Goal: Browse casually: Explore the website without a specific task or goal

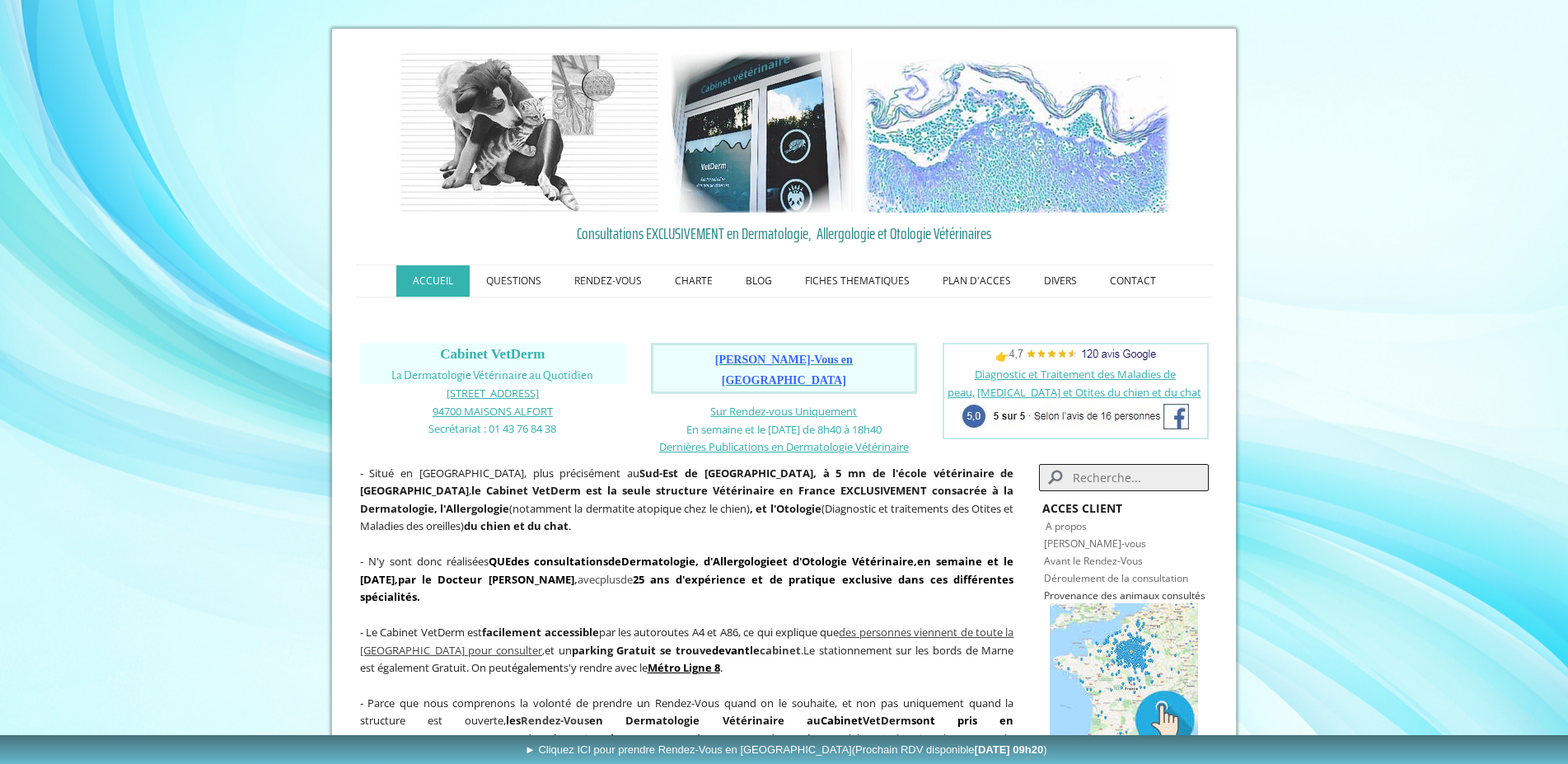
click at [775, 362] on span "[PERSON_NAME]-Vous en [GEOGRAPHIC_DATA]" at bounding box center [783, 369] width 137 height 33
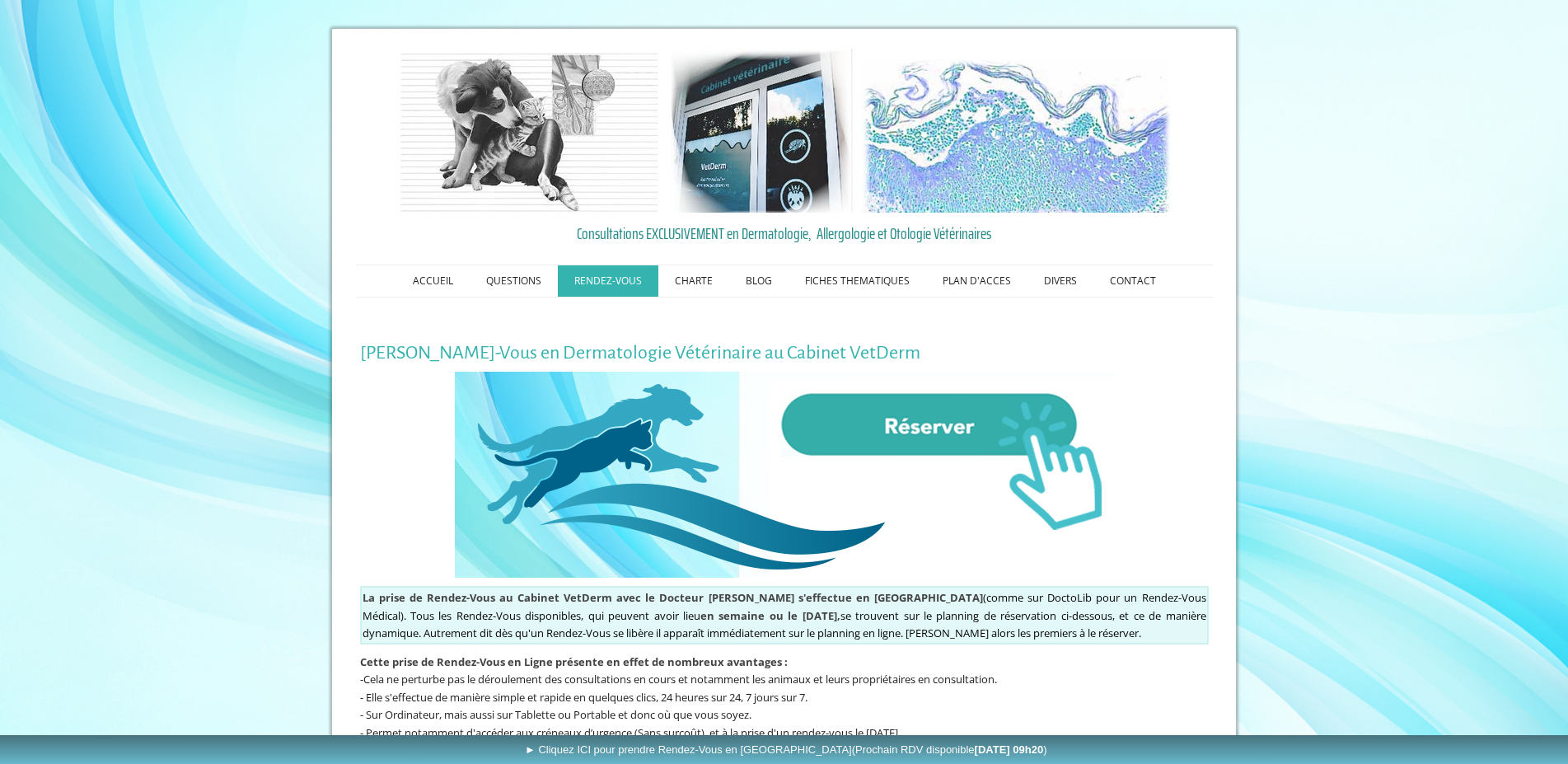
click at [891, 436] on img at bounding box center [784, 475] width 659 height 206
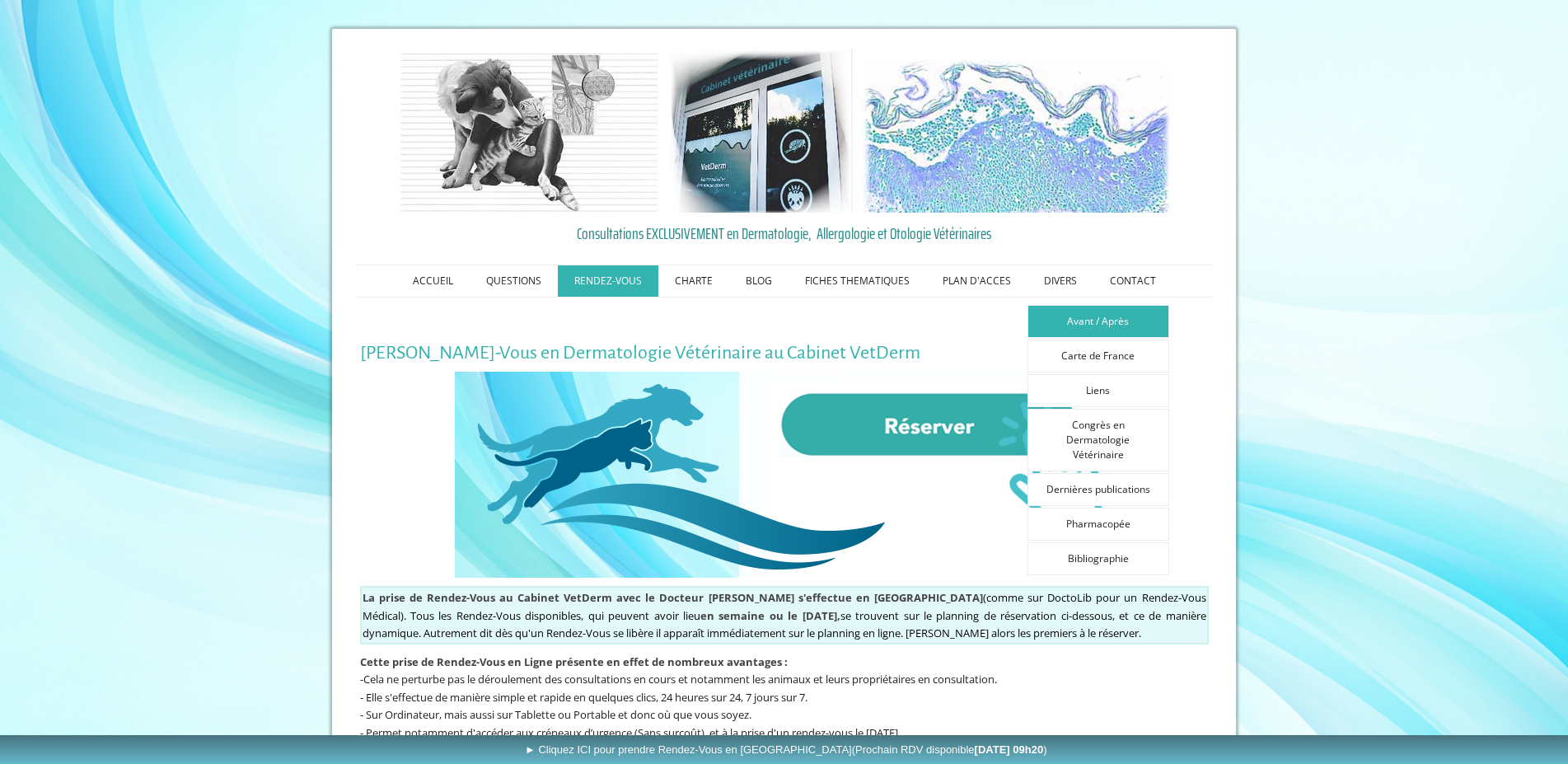
click at [1091, 323] on link "Avant / Après" at bounding box center [1098, 321] width 142 height 33
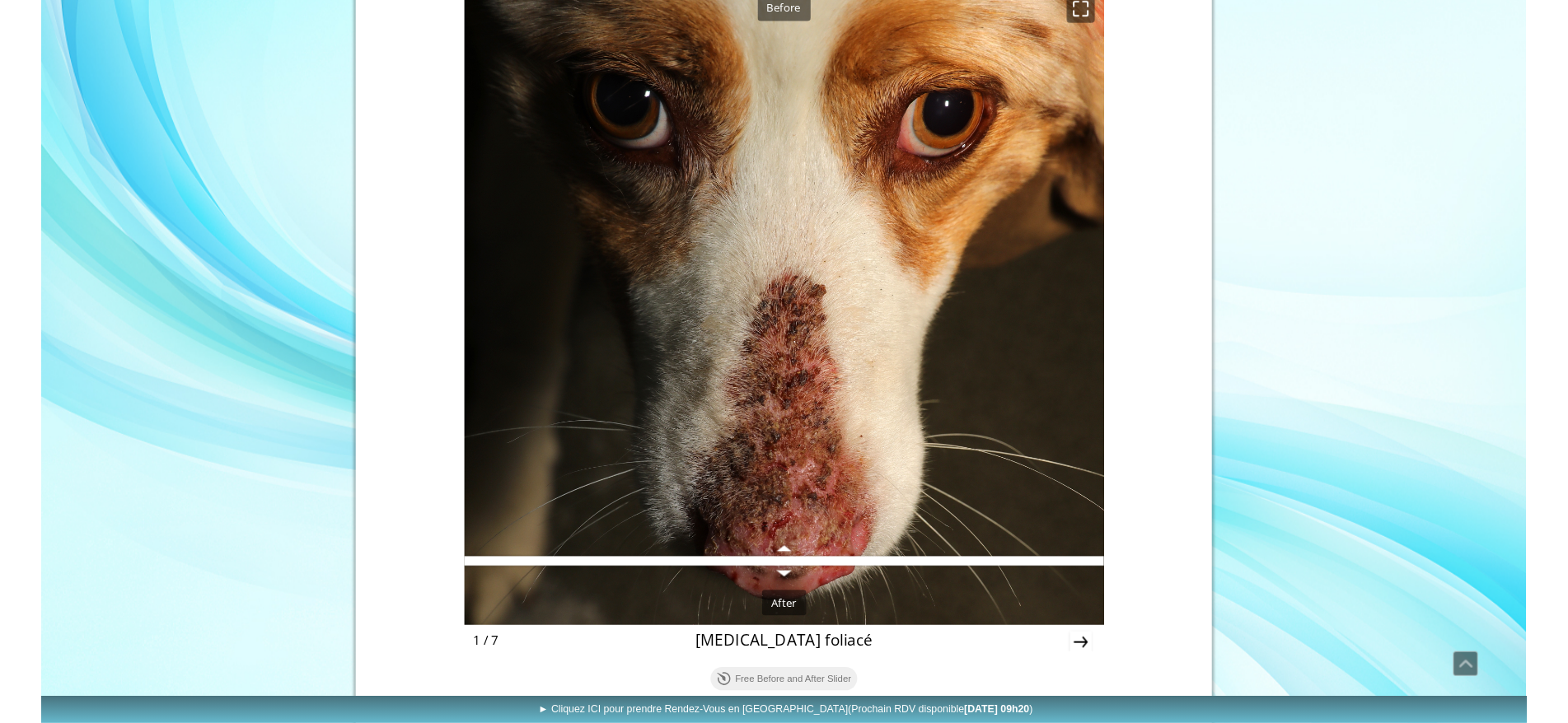
scroll to position [556, 0]
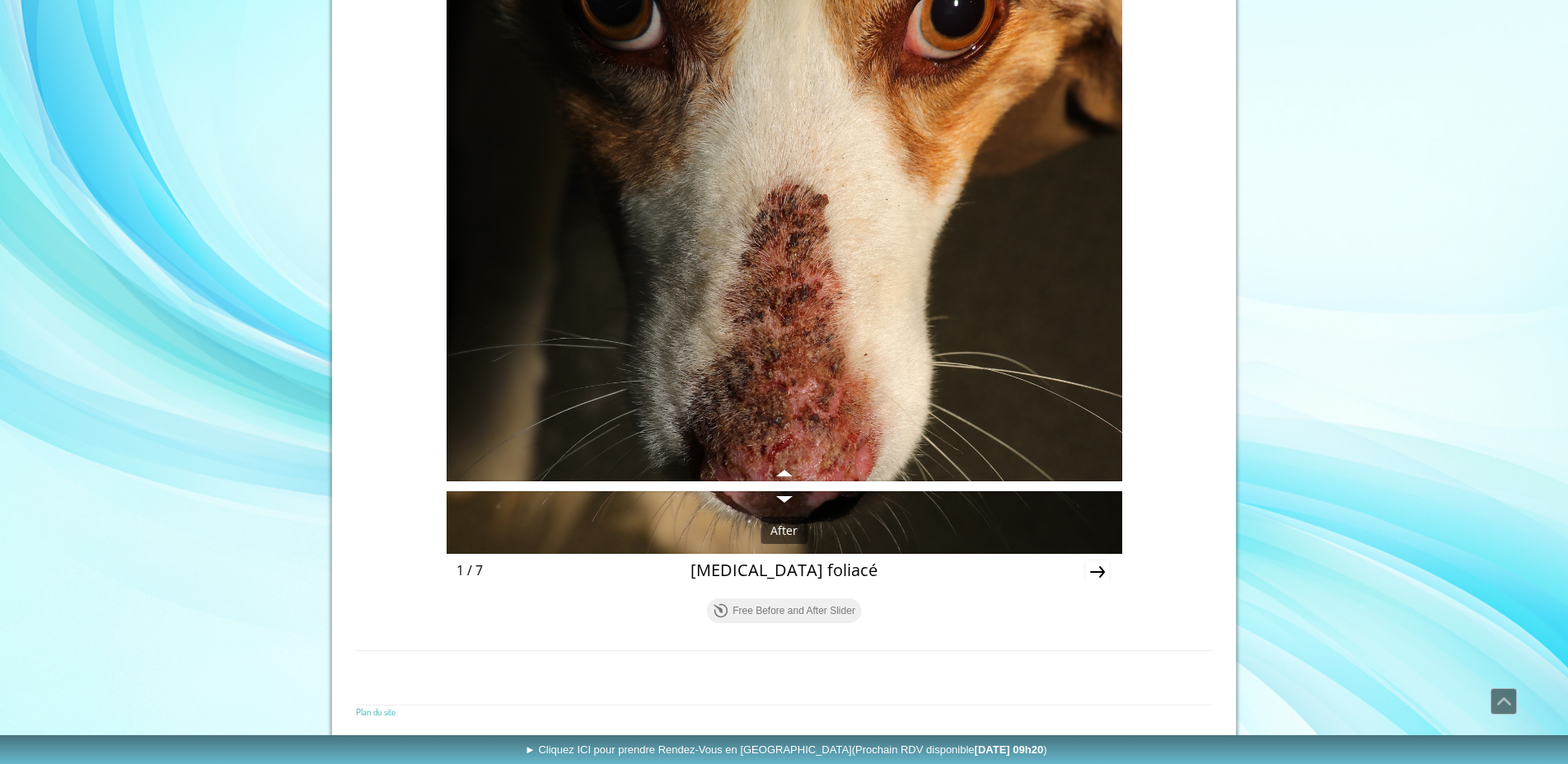
click at [1090, 571] on icon "Next" at bounding box center [1097, 572] width 15 height 11
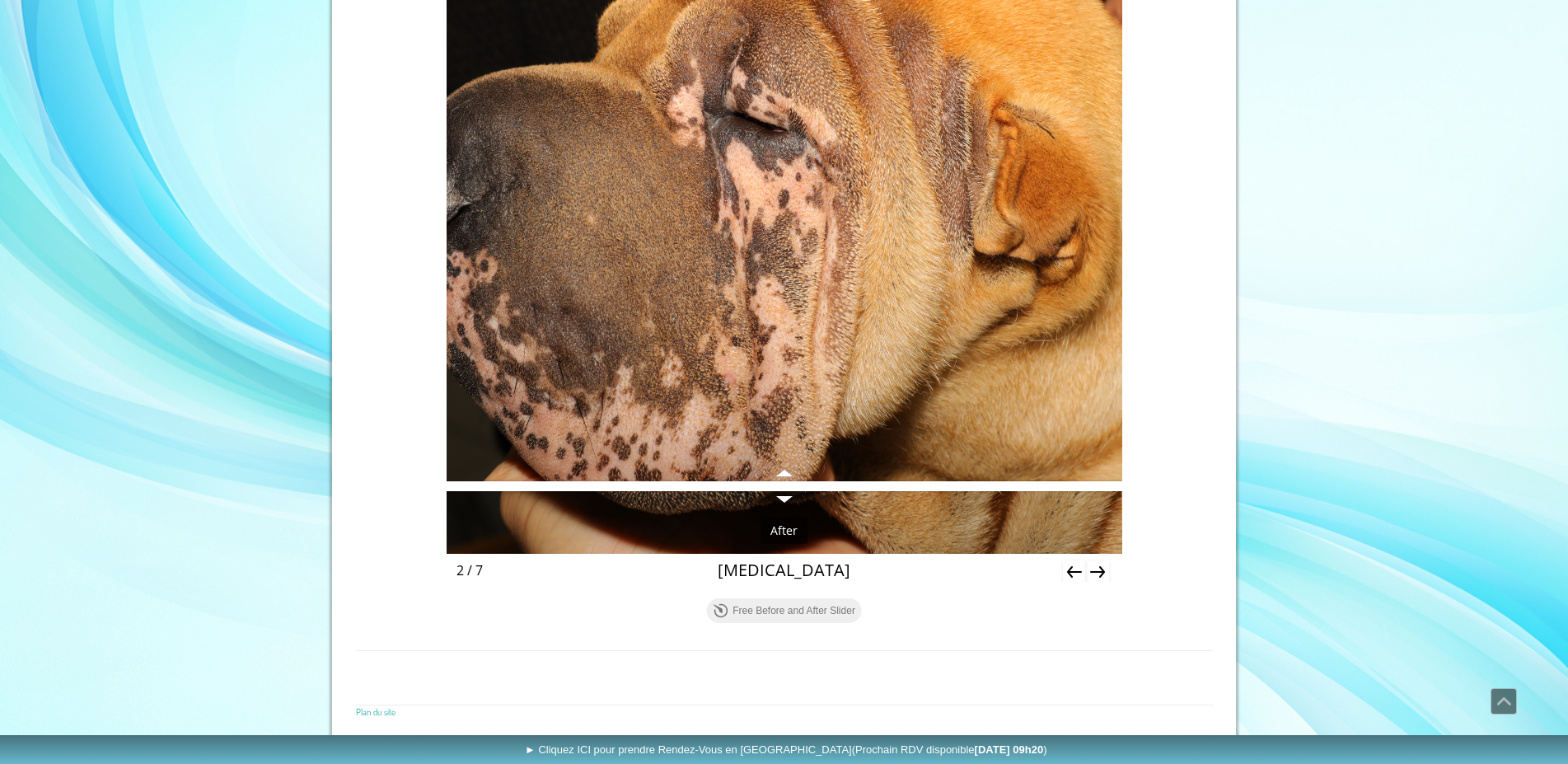
click at [1103, 569] on icon "Next" at bounding box center [1097, 572] width 15 height 11
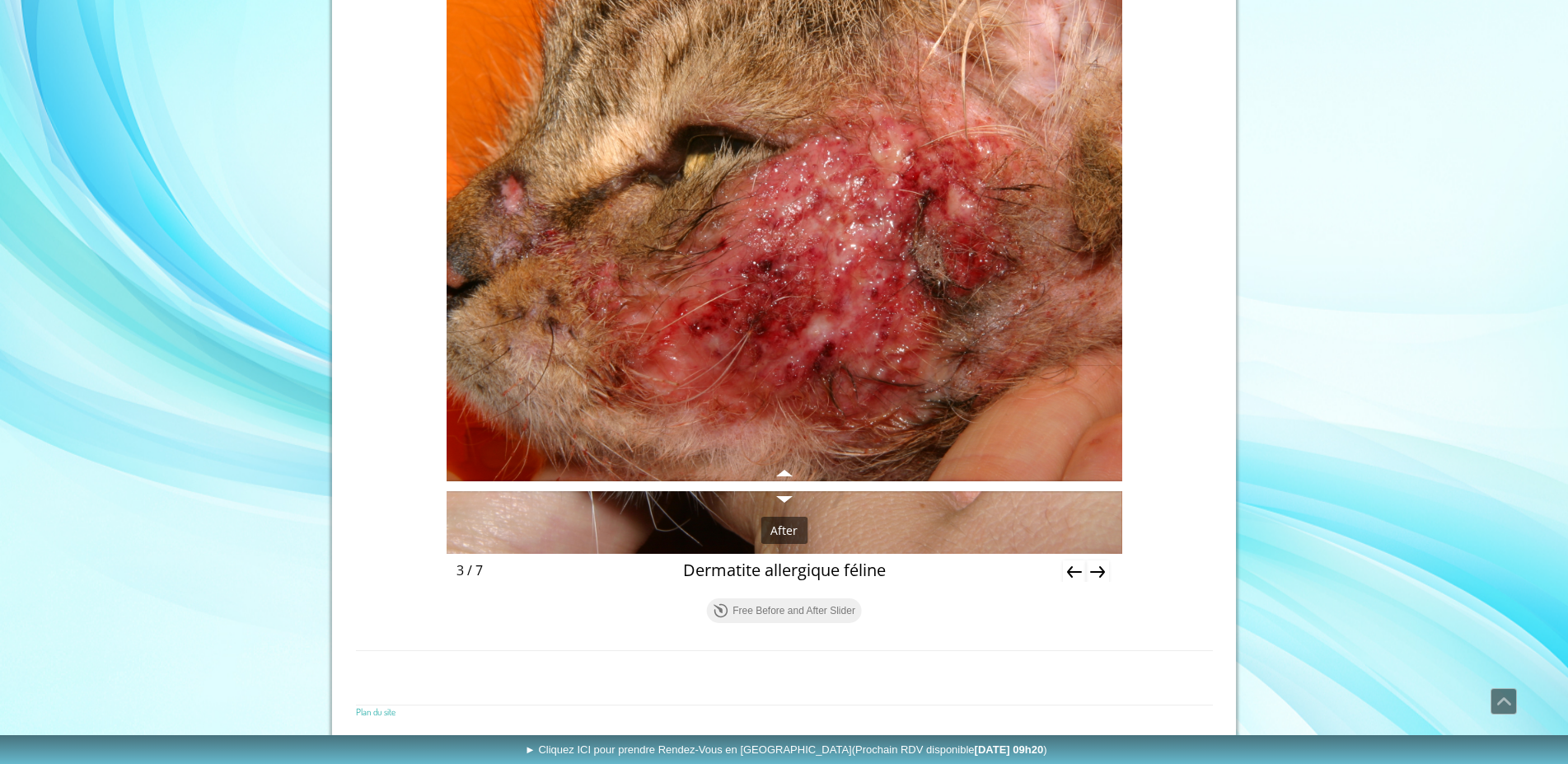
click at [1096, 567] on icon "Next" at bounding box center [1097, 572] width 23 height 23
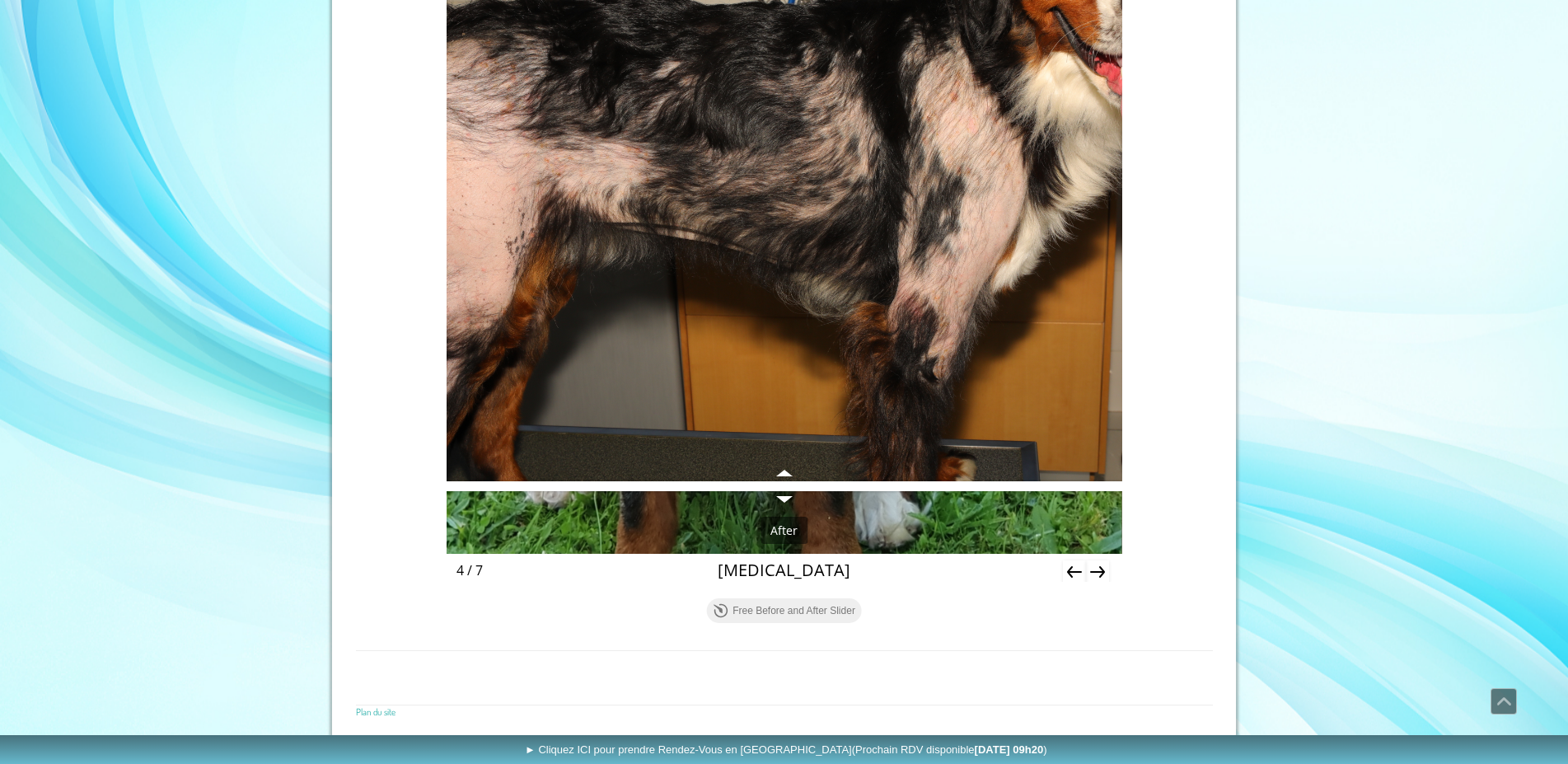
click at [1098, 568] on icon "Next" at bounding box center [1097, 572] width 23 height 23
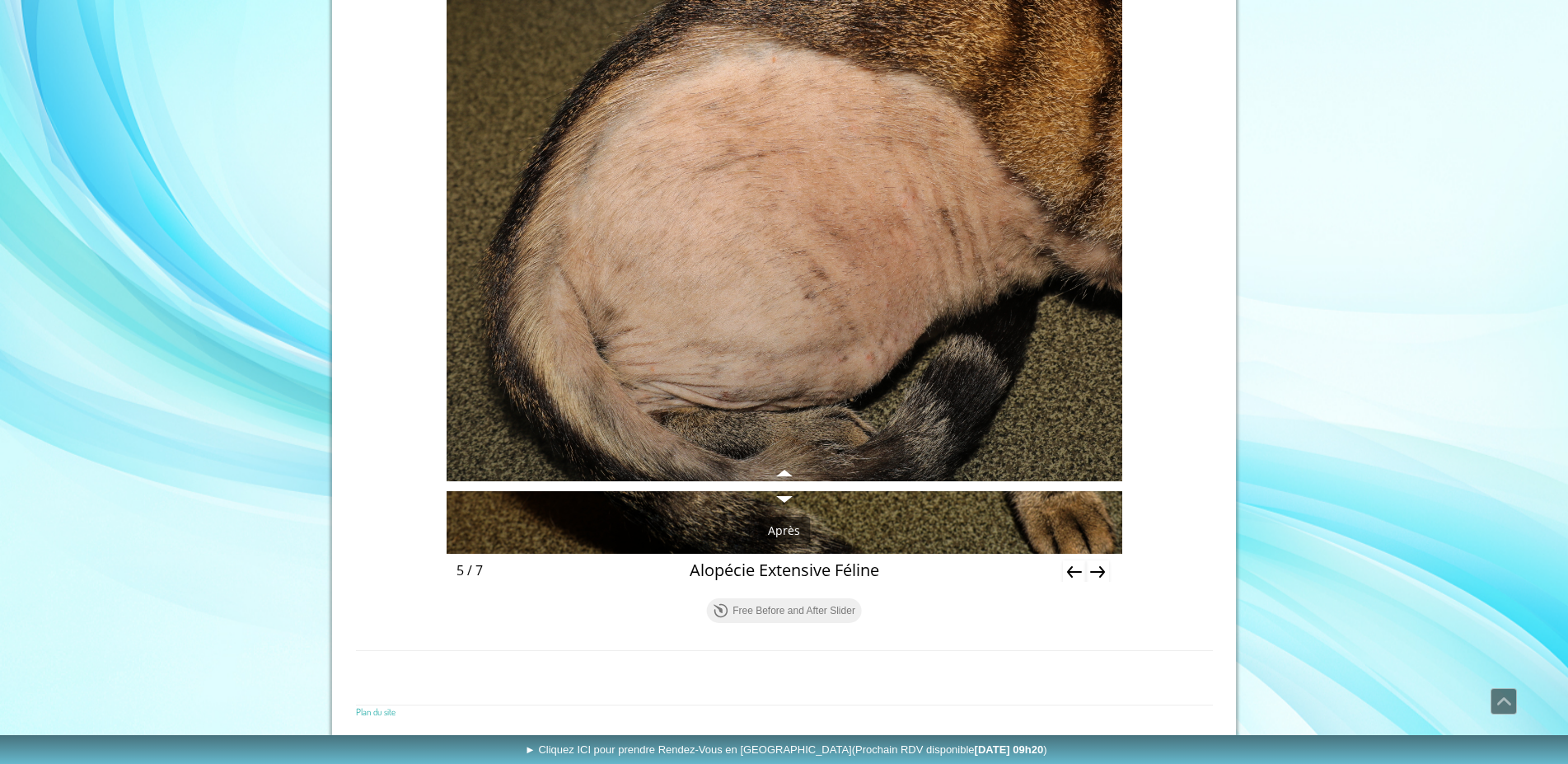
click at [1095, 574] on icon "Next" at bounding box center [1097, 572] width 23 height 23
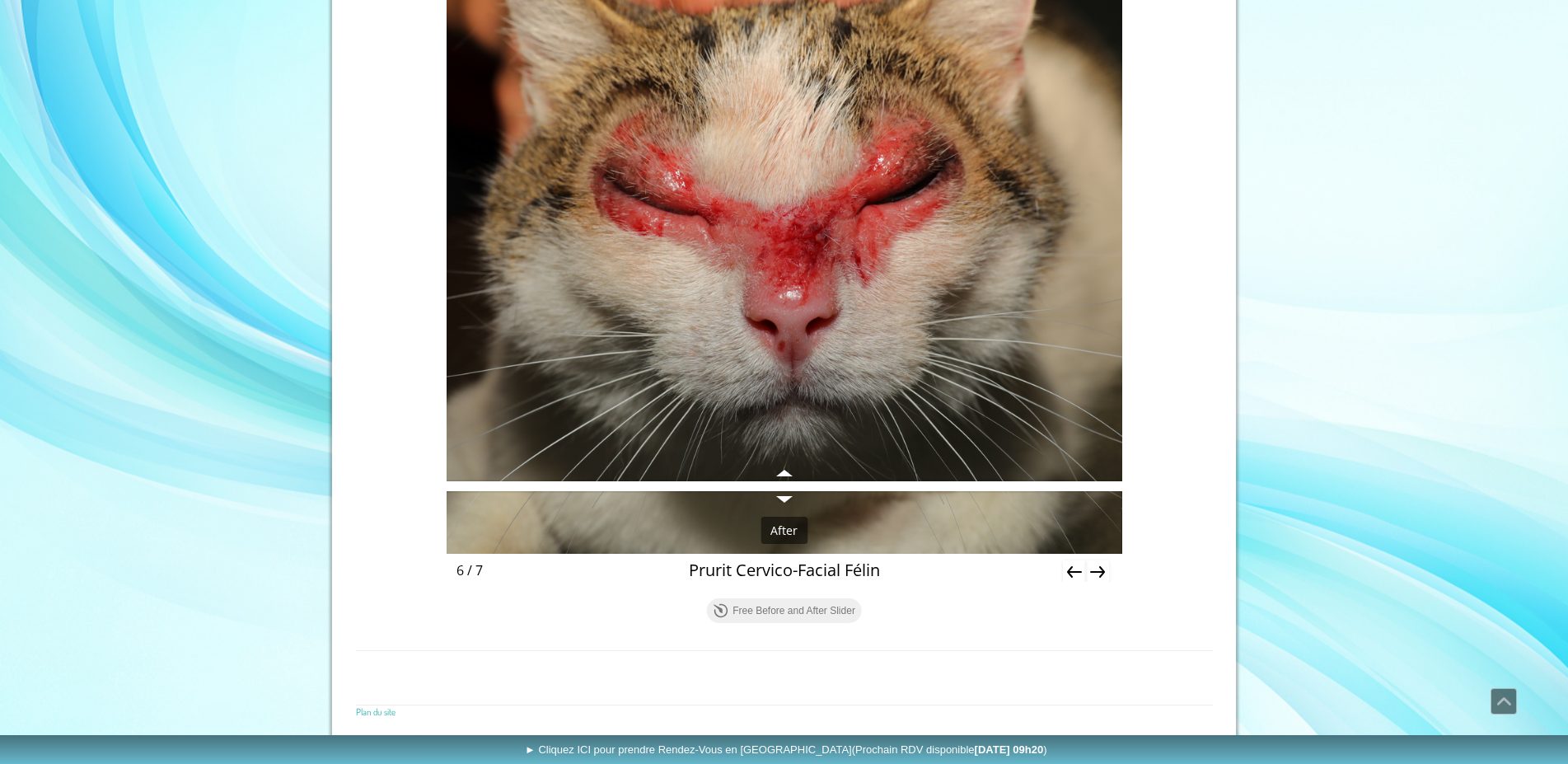
click at [1102, 569] on icon "Next" at bounding box center [1097, 572] width 15 height 11
